Goal: Task Accomplishment & Management: Use online tool/utility

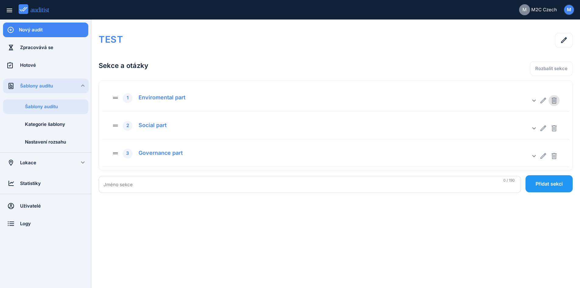
click at [555, 99] on icon "button" at bounding box center [553, 100] width 5 height 6
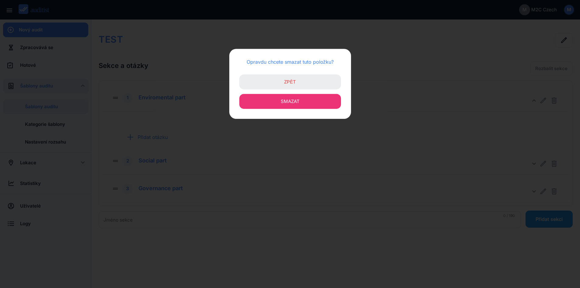
click at [330, 101] on button "Smazat" at bounding box center [290, 101] width 102 height 15
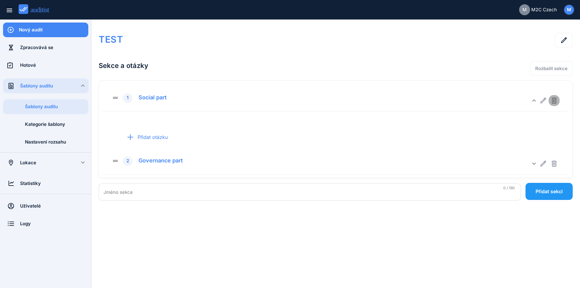
click at [555, 101] on icon "button" at bounding box center [553, 100] width 5 height 6
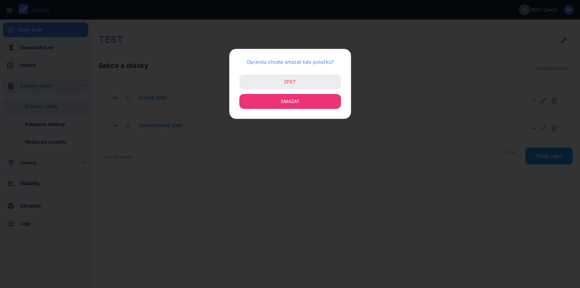
click at [330, 100] on button "Smazat" at bounding box center [290, 101] width 102 height 15
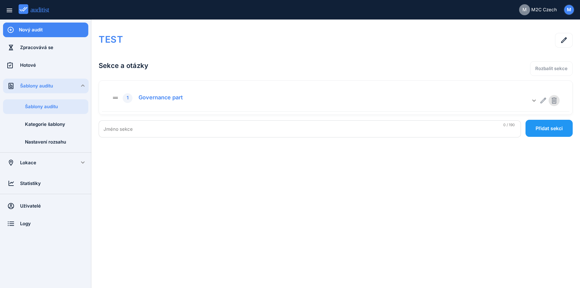
click at [556, 99] on icon "button" at bounding box center [553, 100] width 5 height 6
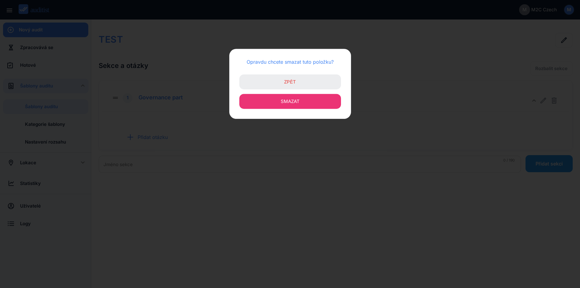
click at [334, 100] on button "Smazat" at bounding box center [290, 101] width 102 height 15
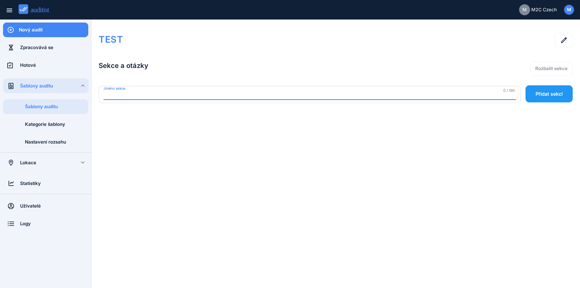
click at [162, 96] on input "Jméno sekce" at bounding box center [309, 95] width 412 height 10
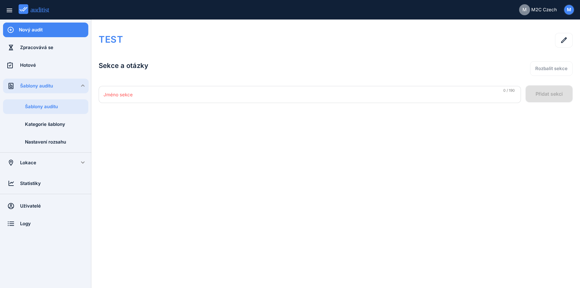
click at [539, 94] on div "Jméno sekce Jméno je povinné 0 / 190 Přidat sekci" at bounding box center [336, 91] width 474 height 23
click at [111, 95] on input "Jméno sekce" at bounding box center [309, 95] width 412 height 10
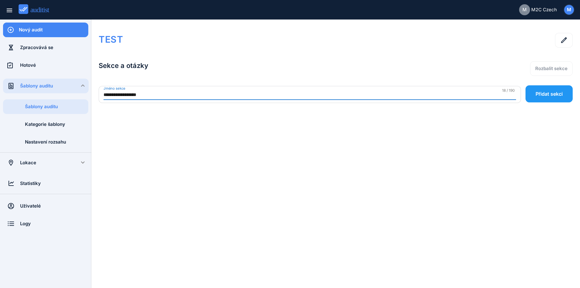
type input "**********"
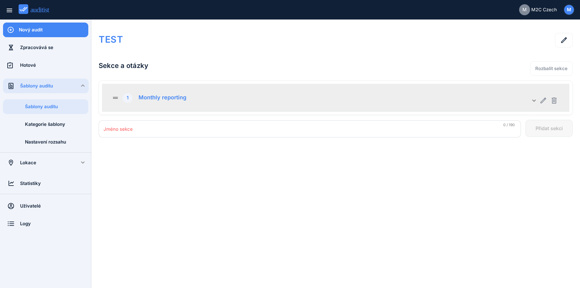
click at [536, 101] on icon "keyboard_arrow_down" at bounding box center [533, 100] width 7 height 7
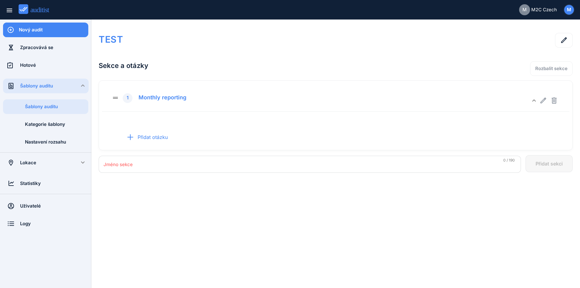
click at [253, 44] on h1 "TEST" at bounding box center [241, 39] width 284 height 13
click at [128, 63] on h2 "Sekce a otázky" at bounding box center [241, 65] width 284 height 21
click at [127, 35] on h1 "TEST" at bounding box center [241, 39] width 284 height 13
click at [118, 39] on h1 "TEST" at bounding box center [241, 39] width 284 height 13
click at [571, 40] on button "button" at bounding box center [564, 40] width 18 height 15
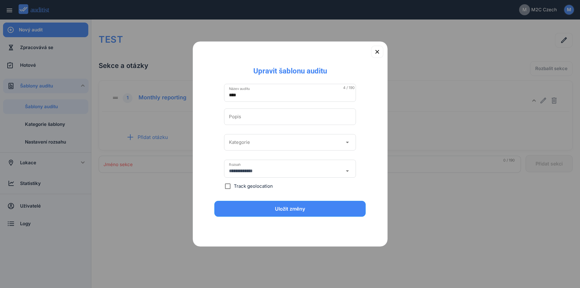
click at [274, 94] on input "****" at bounding box center [290, 95] width 122 height 10
type input "*"
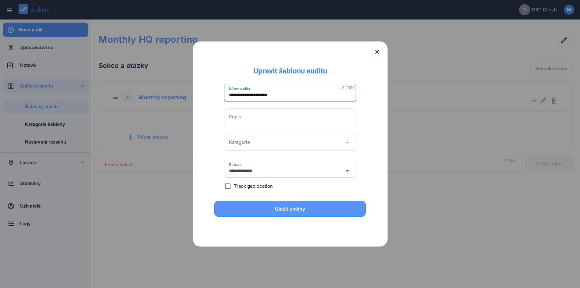
type input "**********"
click at [325, 215] on button "Uložit změny" at bounding box center [290, 209] width 152 height 16
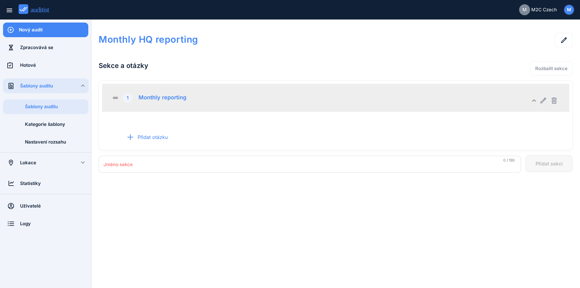
click at [167, 89] on div "drag_handle 1 Monthly reporting keyboard_arrow_down" at bounding box center [335, 98] width 467 height 28
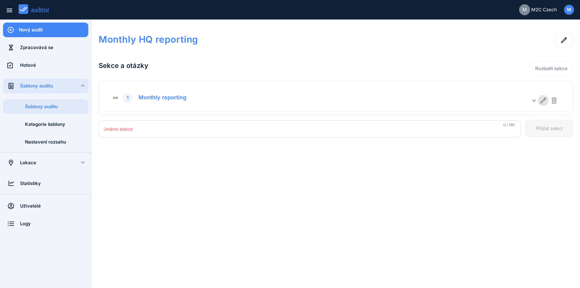
click at [546, 99] on icon "button" at bounding box center [542, 100] width 7 height 7
type input "**********"
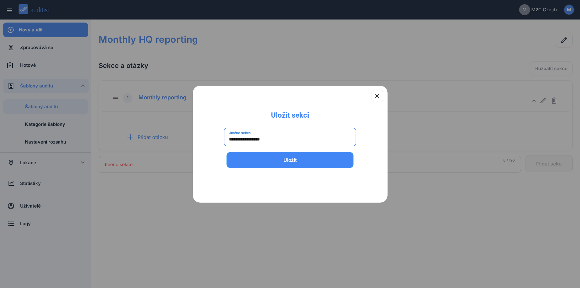
drag, startPoint x: 283, startPoint y: 135, endPoint x: 171, endPoint y: 132, distance: 112.0
click at [169, 132] on div "**********" at bounding box center [290, 144] width 580 height 288
type input "**"
click at [226, 152] on button "Uložit" at bounding box center [289, 160] width 127 height 16
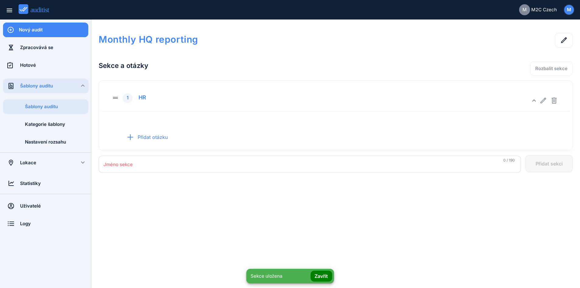
click at [483, 163] on input "Jméno sekce" at bounding box center [309, 164] width 412 height 10
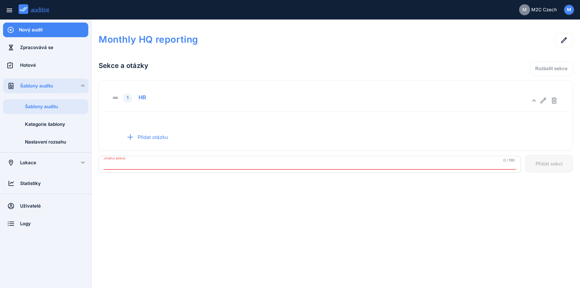
click at [408, 33] on div at bounding box center [478, 42] width 190 height 18
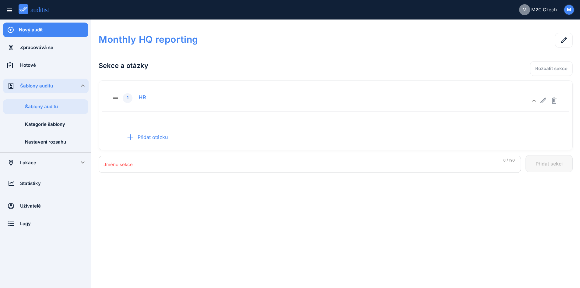
click at [258, 168] on input "Jméno sekce" at bounding box center [309, 164] width 412 height 10
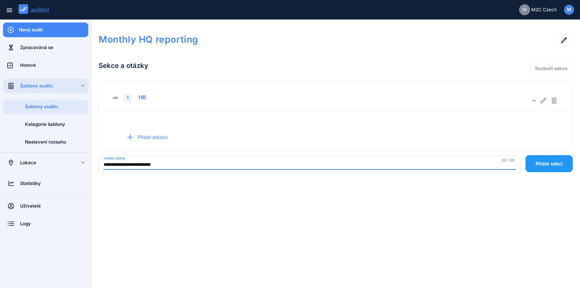
type input "**********"
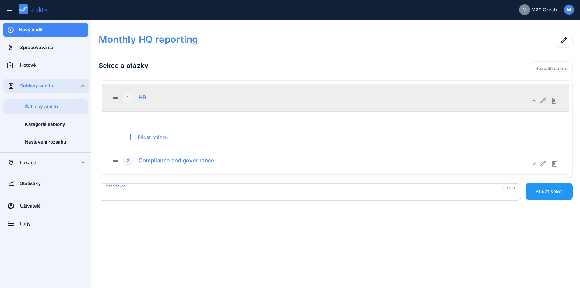
click at [482, 131] on div "Přidat otázku" at bounding box center [335, 137] width 467 height 15
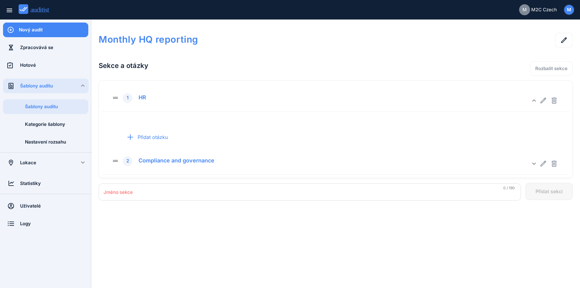
click at [263, 49] on div "Monthly HQ reporting" at bounding box center [241, 39] width 284 height 24
click at [162, 134] on div "Přidat otázku" at bounding box center [145, 137] width 54 height 24
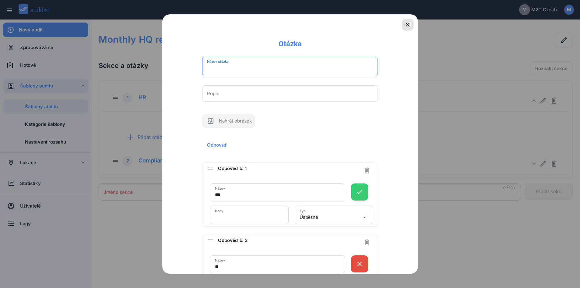
click at [406, 25] on icon "button" at bounding box center [408, 25] width 4 height 4
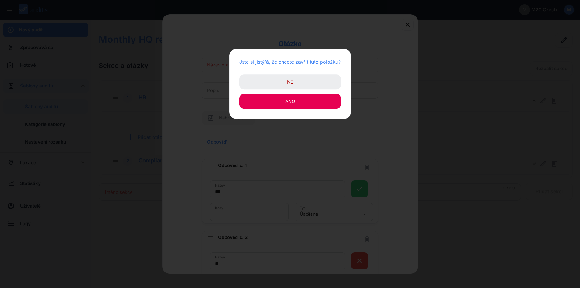
click at [309, 86] on button "Ne" at bounding box center [290, 81] width 102 height 15
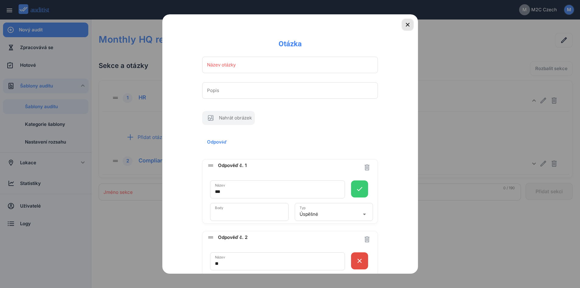
click at [401, 30] on button "button" at bounding box center [407, 25] width 12 height 12
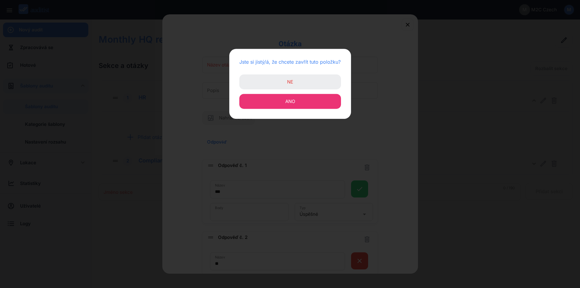
click at [323, 101] on button "Ano" at bounding box center [290, 101] width 102 height 15
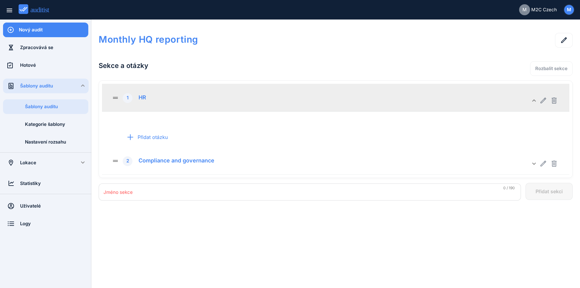
click at [533, 99] on icon "keyboard_arrow_down" at bounding box center [533, 100] width 7 height 7
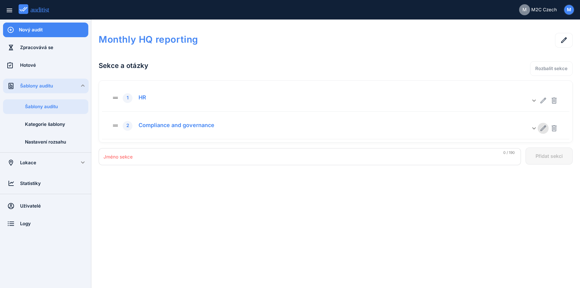
click at [543, 126] on icon "button" at bounding box center [542, 127] width 7 height 7
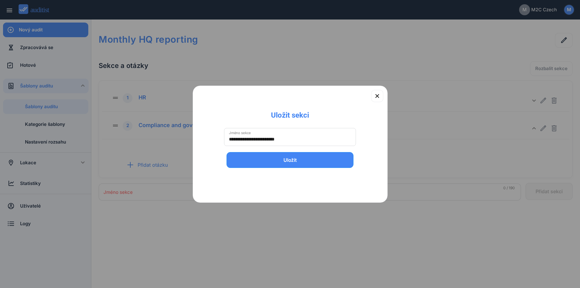
click at [267, 141] on input "**********" at bounding box center [290, 139] width 122 height 10
type input "**********"
drag, startPoint x: 310, startPoint y: 160, endPoint x: 309, endPoint y: 157, distance: 3.4
click at [309, 160] on div "Uložit" at bounding box center [289, 159] width 111 height 7
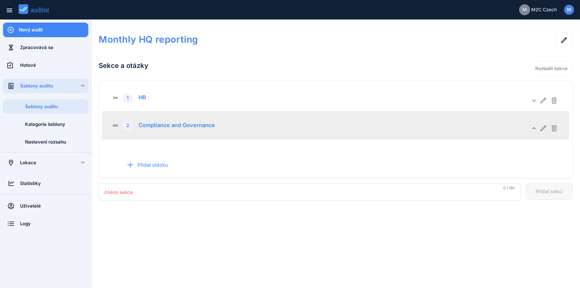
click at [531, 127] on icon "keyboard_arrow_down" at bounding box center [533, 127] width 7 height 7
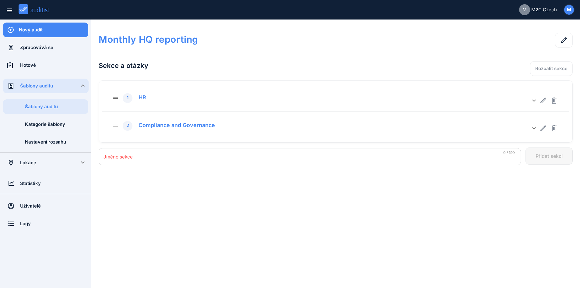
click at [446, 160] on input "Jméno sekce" at bounding box center [309, 157] width 412 height 10
click at [149, 154] on input "Jméno sekce" at bounding box center [309, 157] width 412 height 10
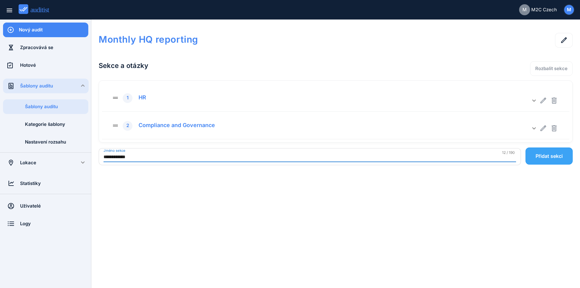
type input "**********"
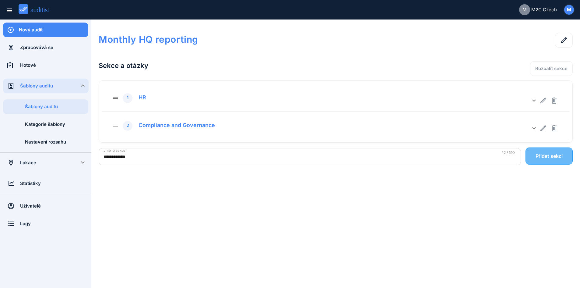
click at [558, 152] on button "Přidat sekci" at bounding box center [548, 155] width 47 height 17
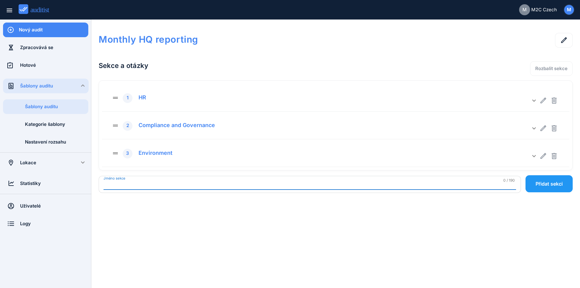
click at [147, 184] on input "Jméno sekce" at bounding box center [309, 185] width 412 height 10
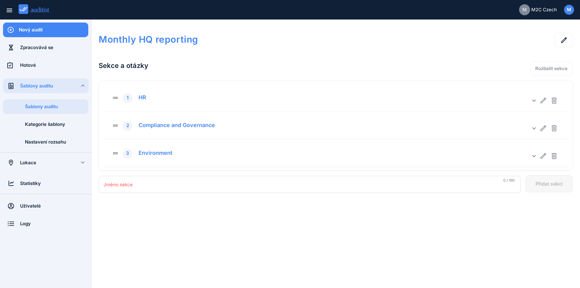
click at [127, 182] on input "Jméno sekce" at bounding box center [309, 185] width 412 height 10
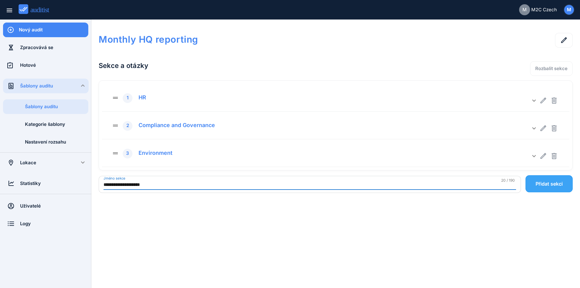
type input "**********"
click at [534, 182] on button "Přidat sekci" at bounding box center [548, 183] width 47 height 17
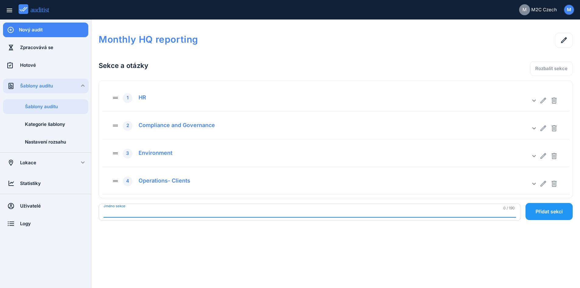
click at [121, 217] on input "Jméno sekce" at bounding box center [309, 212] width 412 height 10
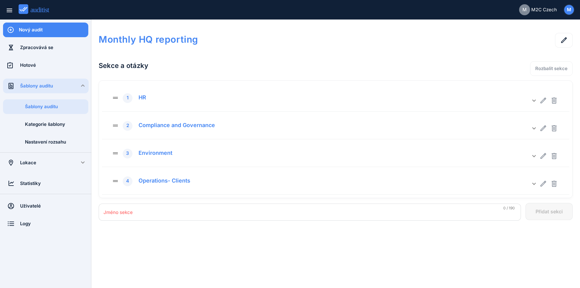
click at [133, 210] on input "Jméno sekce" at bounding box center [309, 212] width 412 height 10
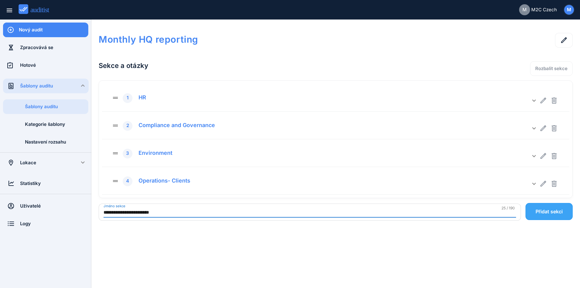
type input "**********"
click at [556, 209] on div "Přidat sekci" at bounding box center [548, 211] width 27 height 7
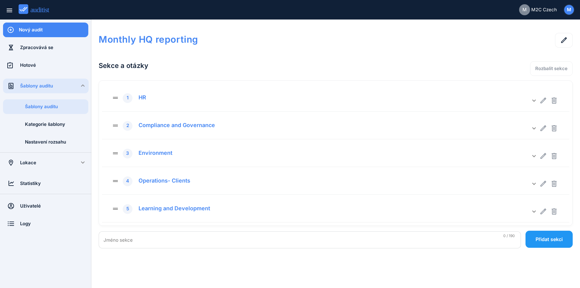
click at [133, 236] on input "Jméno sekce" at bounding box center [309, 240] width 412 height 10
click at [120, 240] on input "Jméno sekce" at bounding box center [309, 240] width 412 height 10
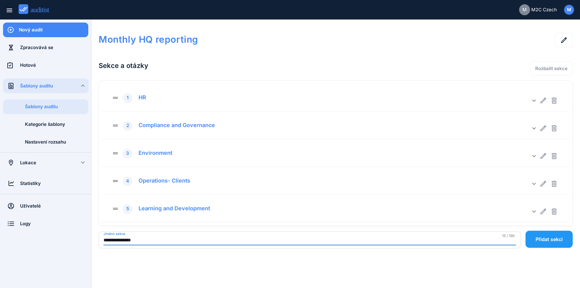
type input "**********"
click at [267, 269] on div "Monthly HQ reporting Sekce a otázky Rozbalit sekce drag_handle 1 HR keyboard_ar…" at bounding box center [336, 153] width 474 height 253
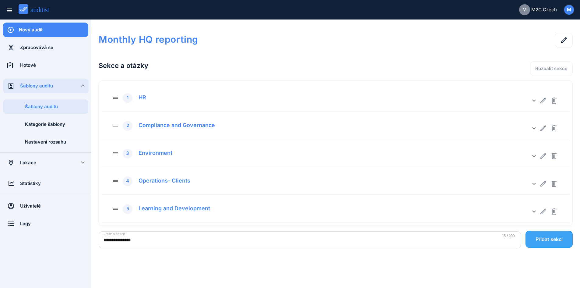
click at [553, 241] on div "Přidat sekci" at bounding box center [548, 238] width 27 height 7
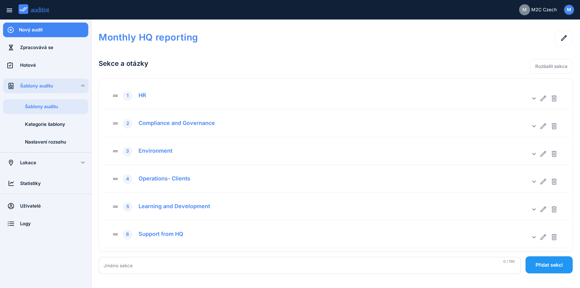
scroll to position [2, 0]
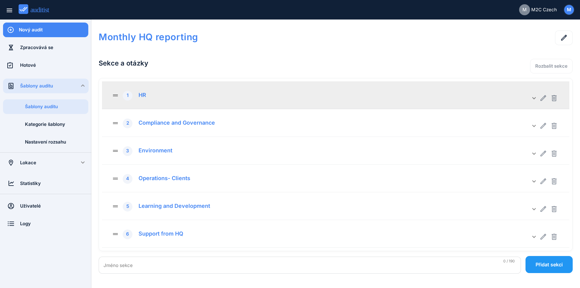
click at [182, 97] on div "drag_handle 1 HR" at bounding box center [321, 95] width 418 height 11
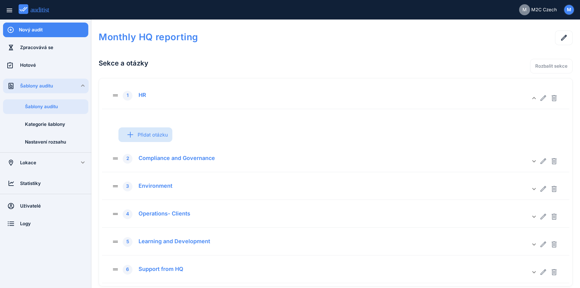
click at [159, 136] on div "Přidat otázku" at bounding box center [145, 135] width 54 height 24
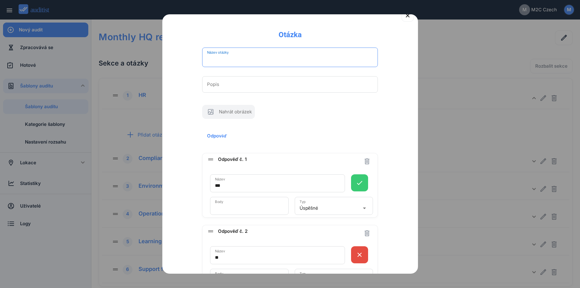
scroll to position [0, 0]
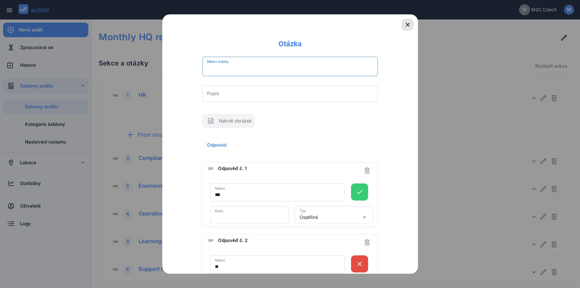
click at [404, 25] on icon "button" at bounding box center [407, 24] width 7 height 7
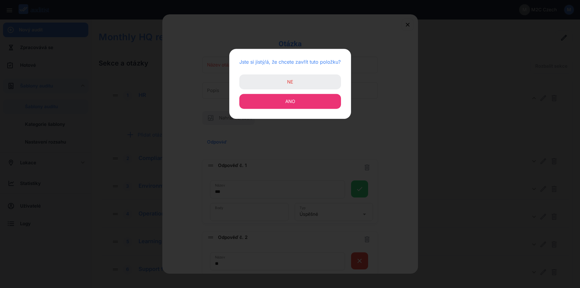
click at [320, 107] on button "Ano" at bounding box center [290, 101] width 102 height 15
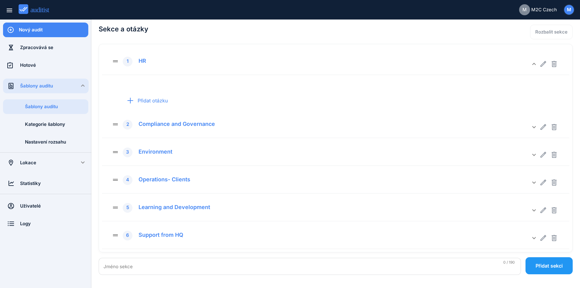
scroll to position [38, 0]
click at [217, 27] on h2 "Sekce a otázky" at bounding box center [241, 27] width 284 height 21
click at [235, 23] on h2 "Sekce a otázky" at bounding box center [241, 27] width 284 height 21
click at [199, 27] on h2 "Sekce a otázky" at bounding box center [241, 27] width 284 height 21
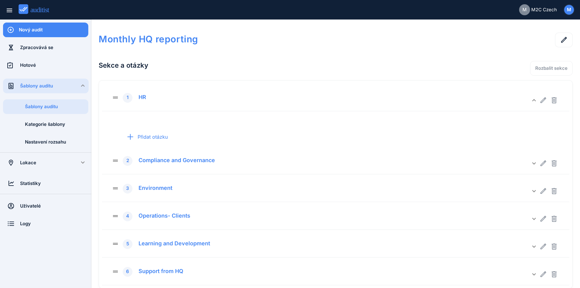
scroll to position [0, 0]
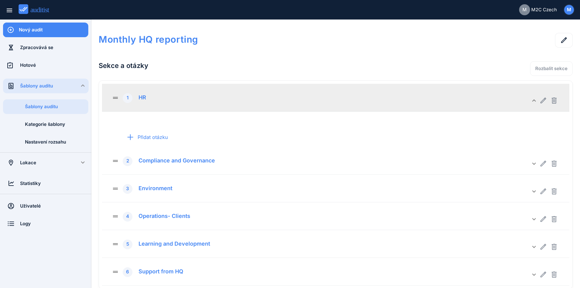
click at [239, 99] on div "drag_handle 1 HR" at bounding box center [321, 97] width 418 height 11
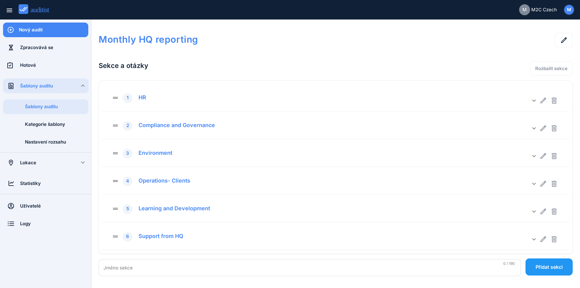
click at [395, 37] on div at bounding box center [478, 42] width 190 height 18
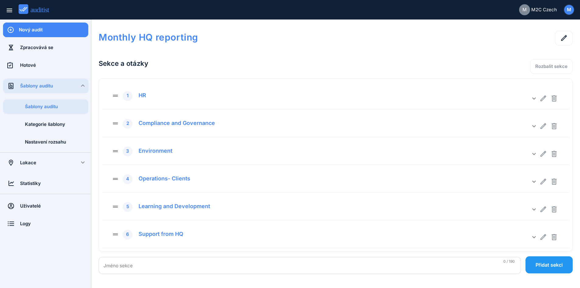
scroll to position [2, 0]
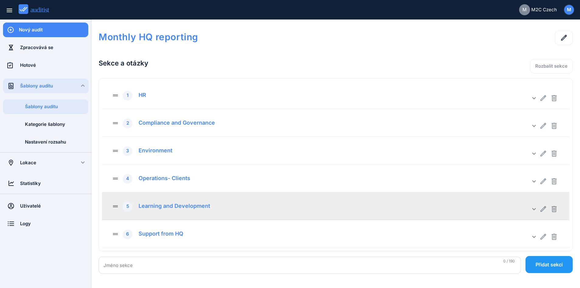
click at [206, 204] on div "Learning and Development" at bounding box center [172, 205] width 76 height 9
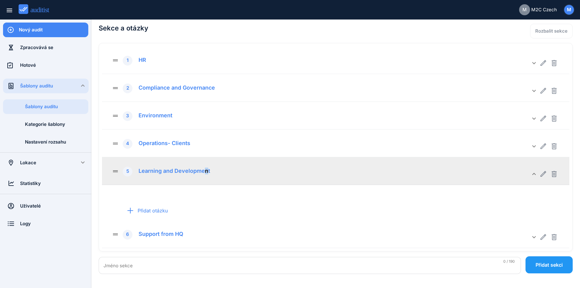
scroll to position [38, 0]
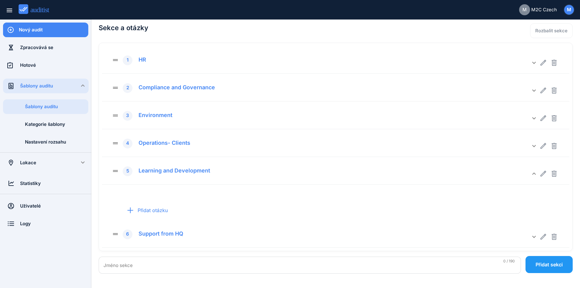
drag, startPoint x: 336, startPoint y: 31, endPoint x: 338, endPoint y: 28, distance: 3.7
click at [336, 31] on h2 "Sekce a otázky" at bounding box center [241, 27] width 284 height 21
click at [230, 34] on h2 "Sekce a otázky" at bounding box center [241, 27] width 284 height 21
click at [158, 211] on div "Přidat otázku" at bounding box center [145, 210] width 54 height 24
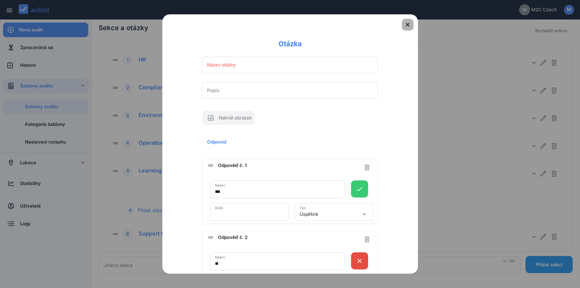
click at [404, 23] on icon "button" at bounding box center [407, 24] width 7 height 7
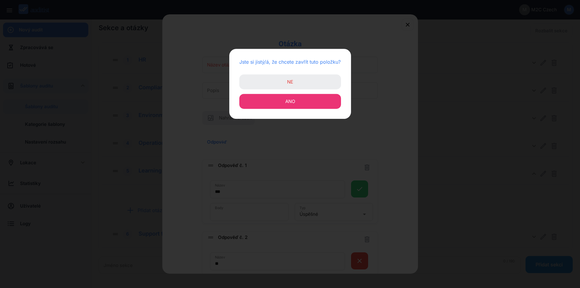
click at [278, 102] on button "Ano" at bounding box center [290, 101] width 102 height 15
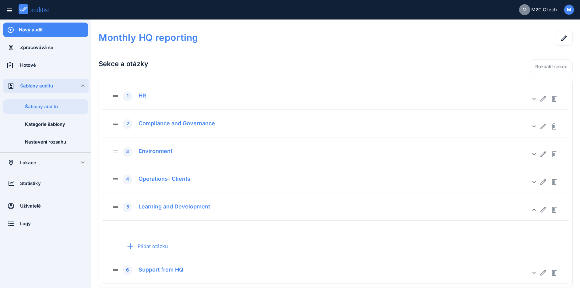
scroll to position [0, 0]
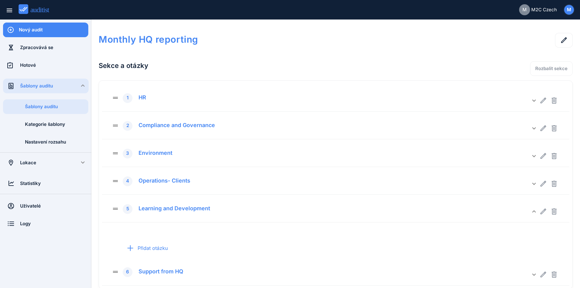
drag, startPoint x: 177, startPoint y: 53, endPoint x: 194, endPoint y: 52, distance: 17.3
click at [177, 53] on div "Monthly HQ reporting Sekce a otázky Rozbalit sekce drag_handle 1 HR keyboard_ar…" at bounding box center [336, 172] width 474 height 291
click at [160, 41] on h1 "Monthly HQ reporting" at bounding box center [241, 39] width 284 height 13
click at [258, 28] on div "Monthly HQ reporting" at bounding box center [241, 39] width 284 height 24
click at [104, 40] on h1 "Monthly HQ reporting" at bounding box center [241, 39] width 284 height 13
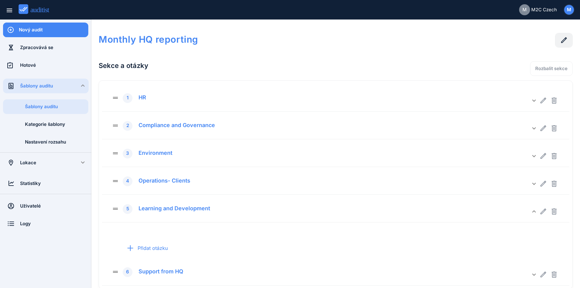
click at [568, 38] on button "button" at bounding box center [564, 40] width 18 height 15
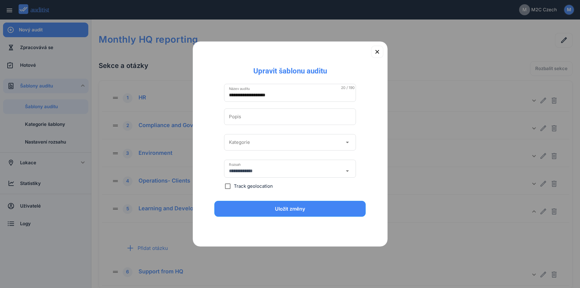
click at [232, 92] on input "**********" at bounding box center [290, 95] width 122 height 10
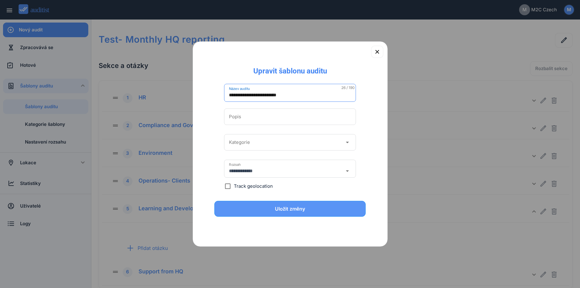
type input "**********"
click at [328, 209] on div "Uložit změny" at bounding box center [290, 208] width 136 height 7
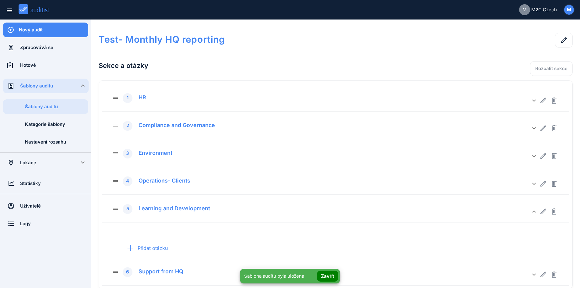
click at [293, 51] on div "Test- Monthly HQ reporting Sekce a otázky Rozbalit sekce drag_handle 1 HR keybo…" at bounding box center [336, 172] width 474 height 291
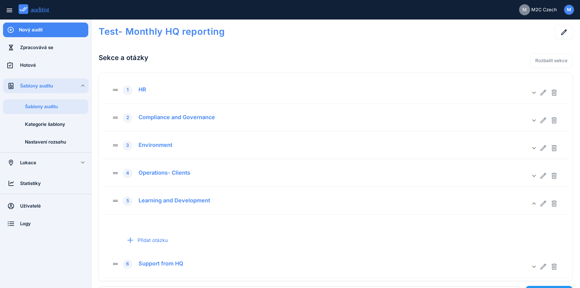
scroll to position [30, 0]
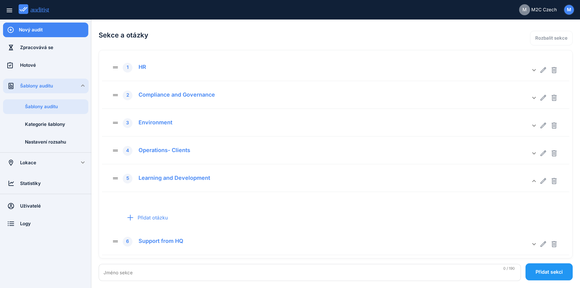
click at [214, 24] on div "Test- Monthly HQ reporting Sekce a otázky Rozbalit sekce drag_handle 1 HR keybo…" at bounding box center [336, 141] width 474 height 291
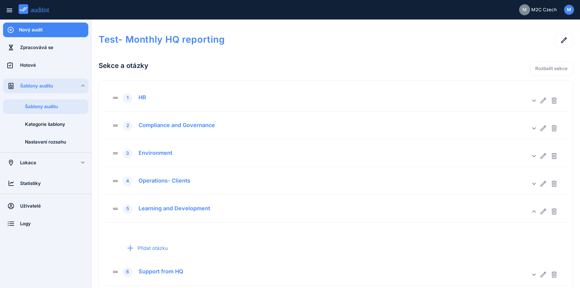
click at [209, 48] on div "Test- Monthly HQ reporting" at bounding box center [241, 39] width 284 height 24
